Goal: Information Seeking & Learning: Understand process/instructions

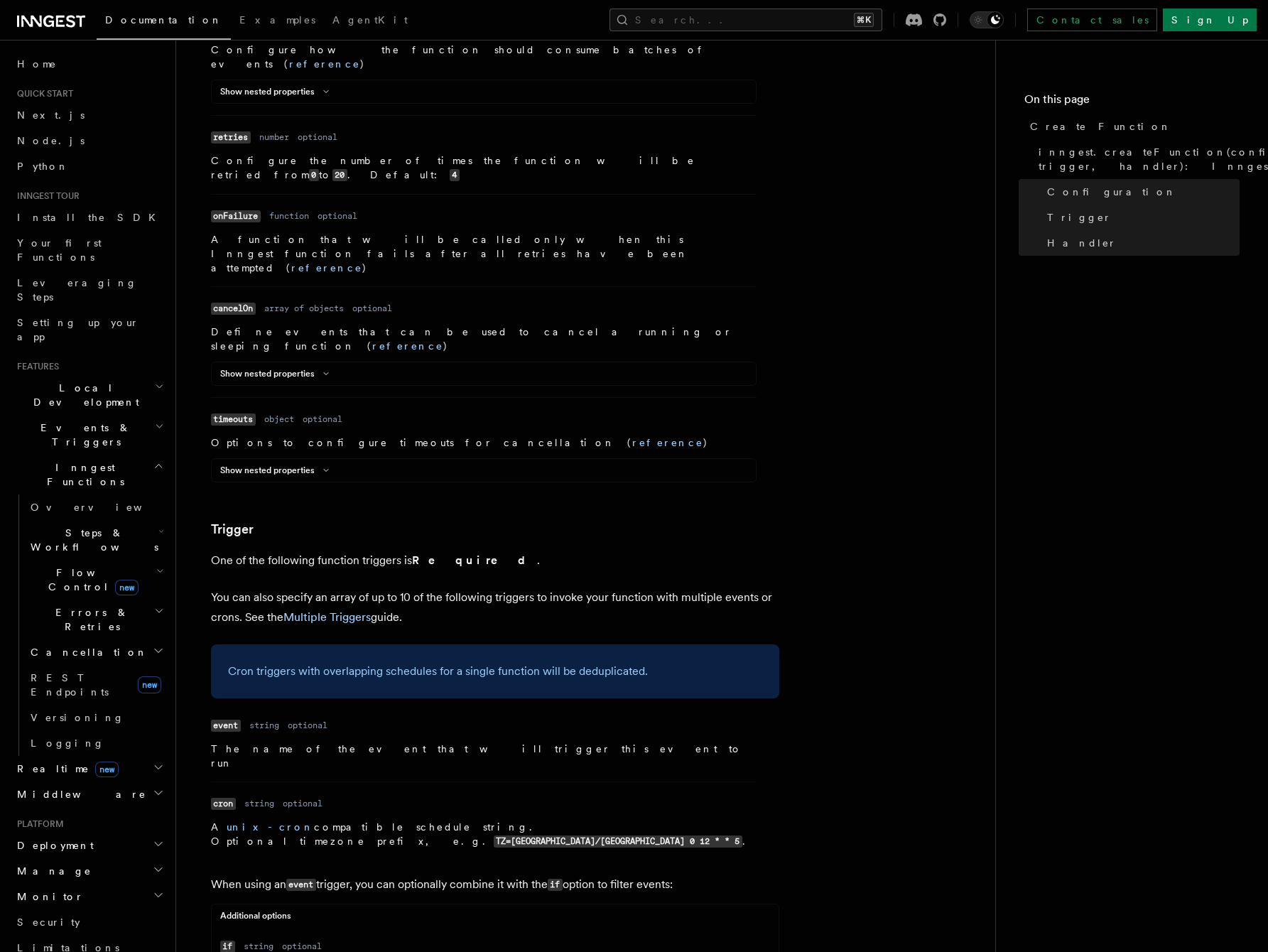
scroll to position [674, 0]
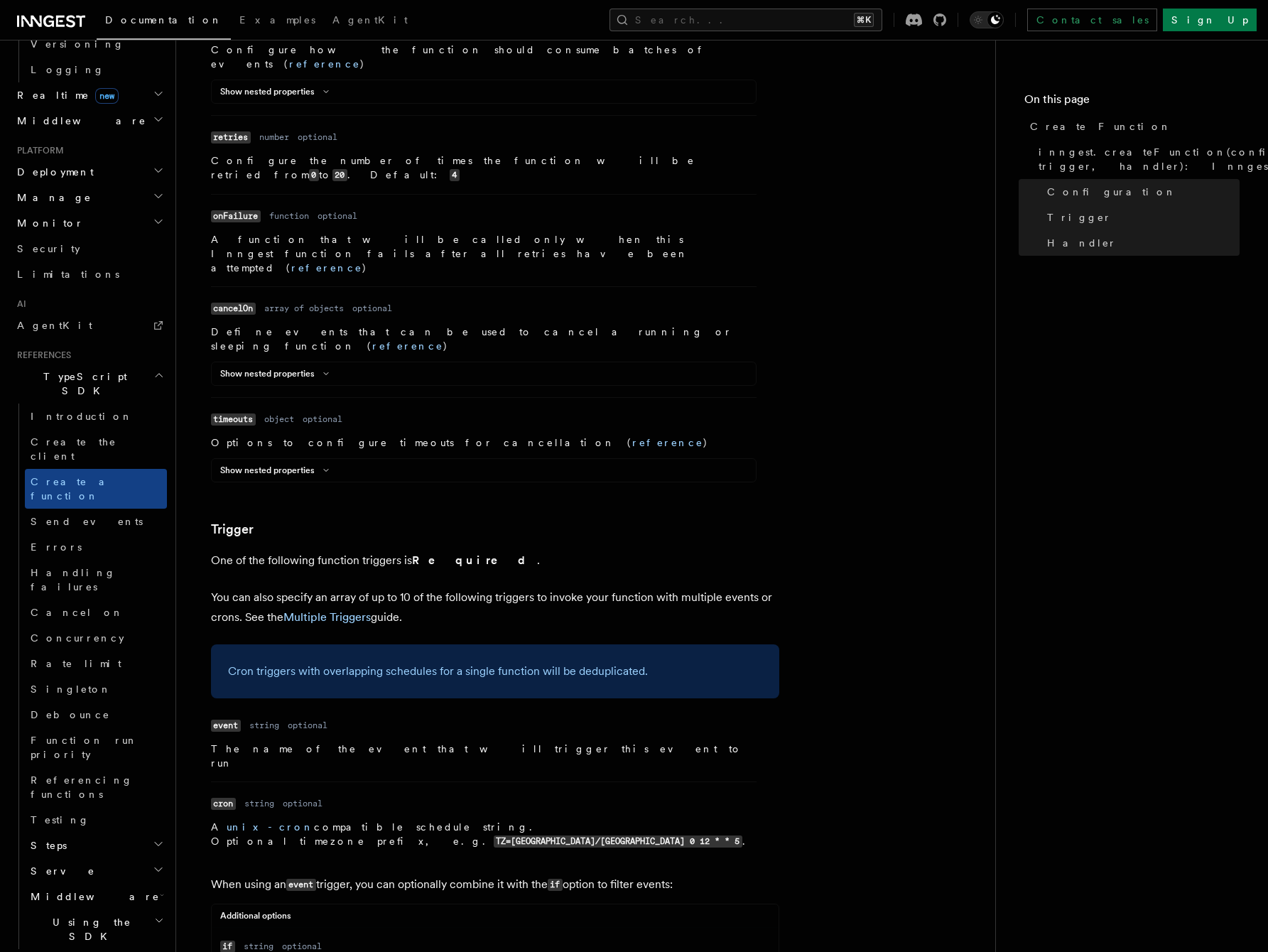
click at [69, 889] on span "Middleware" at bounding box center [92, 897] width 135 height 14
click at [72, 917] on span "Lifecycle" at bounding box center [83, 922] width 77 height 11
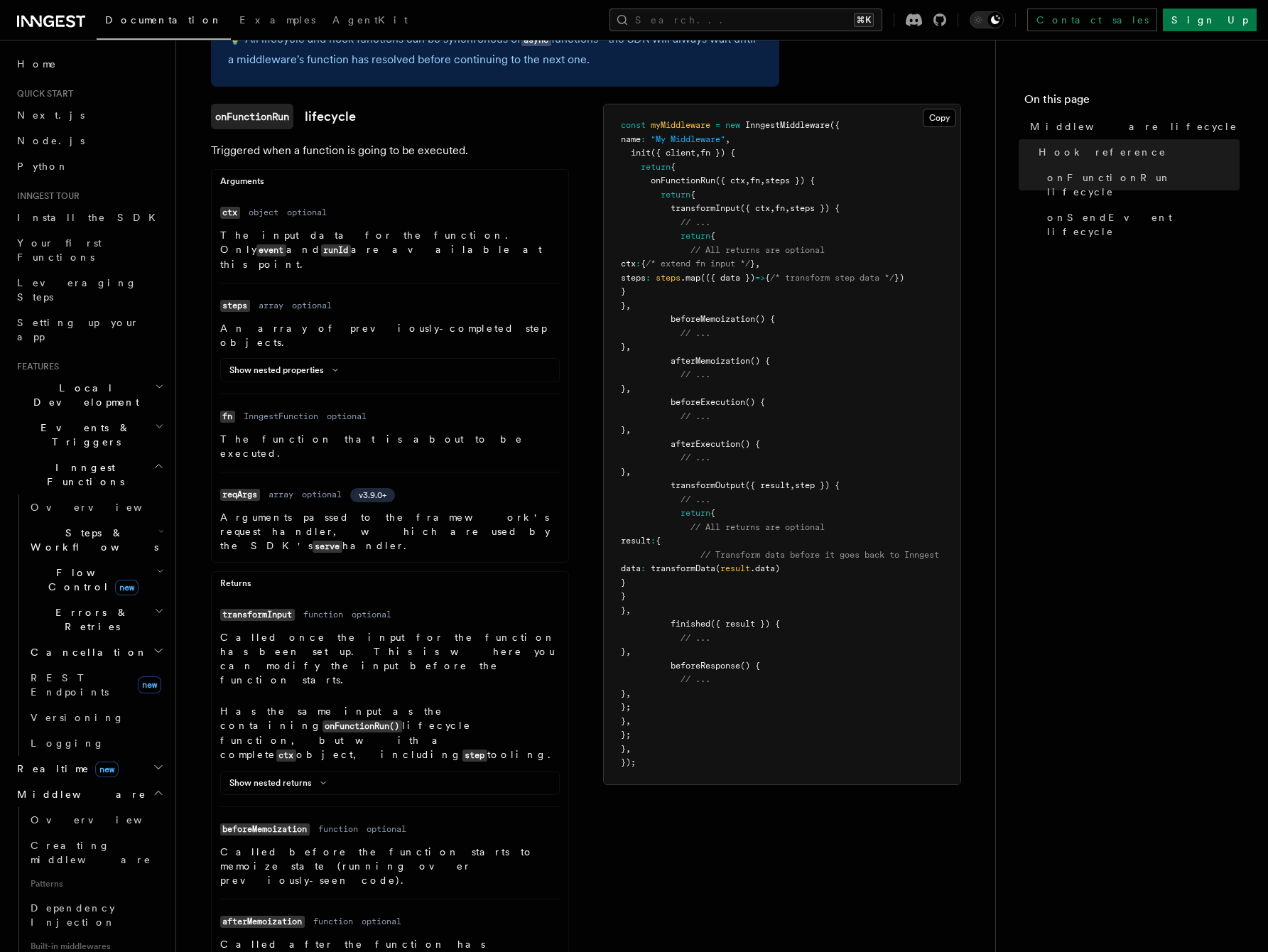
scroll to position [189, 0]
click at [318, 778] on icon at bounding box center [322, 782] width 17 height 9
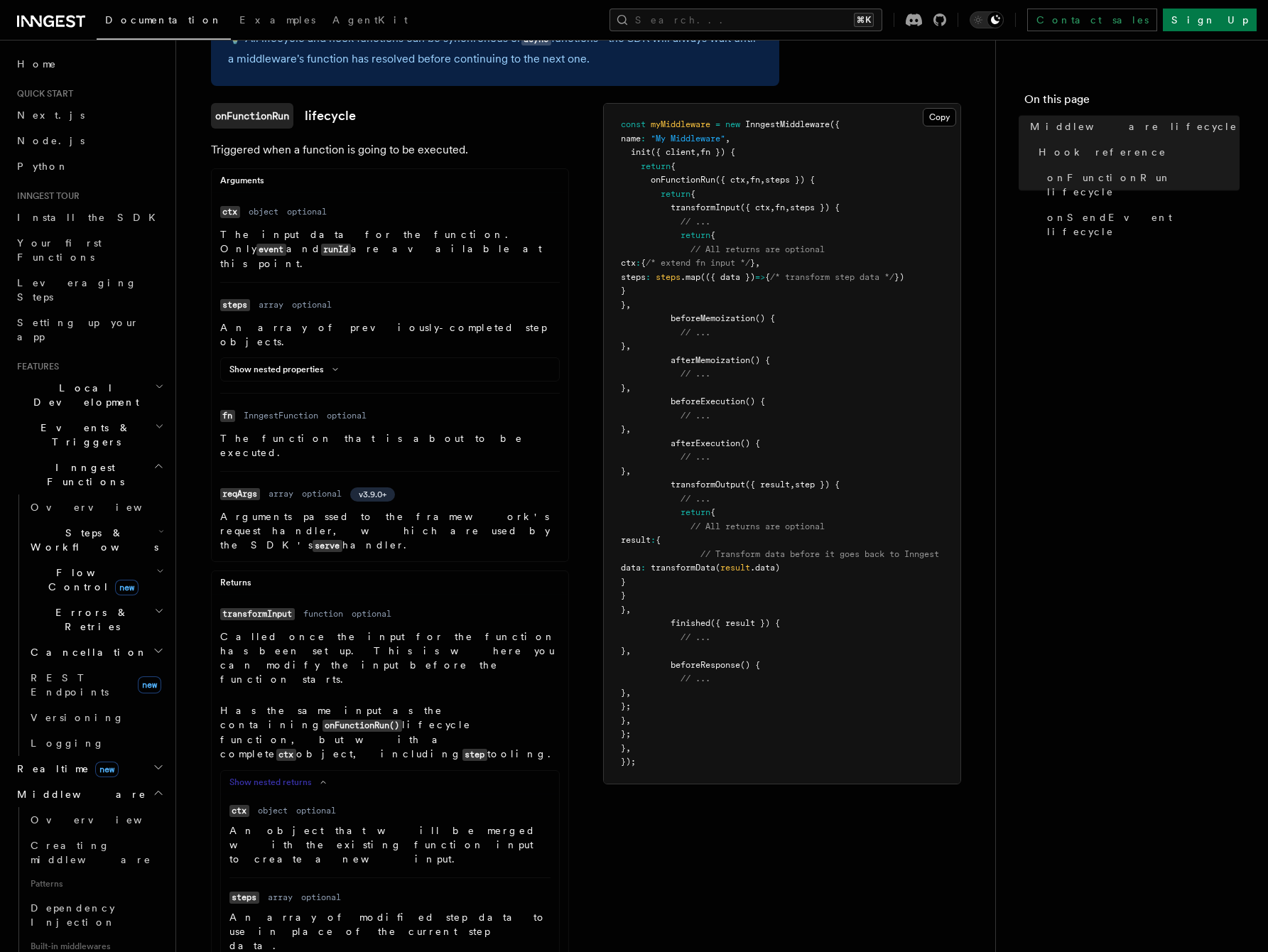
scroll to position [240, 0]
